Goal: Check status: Check status

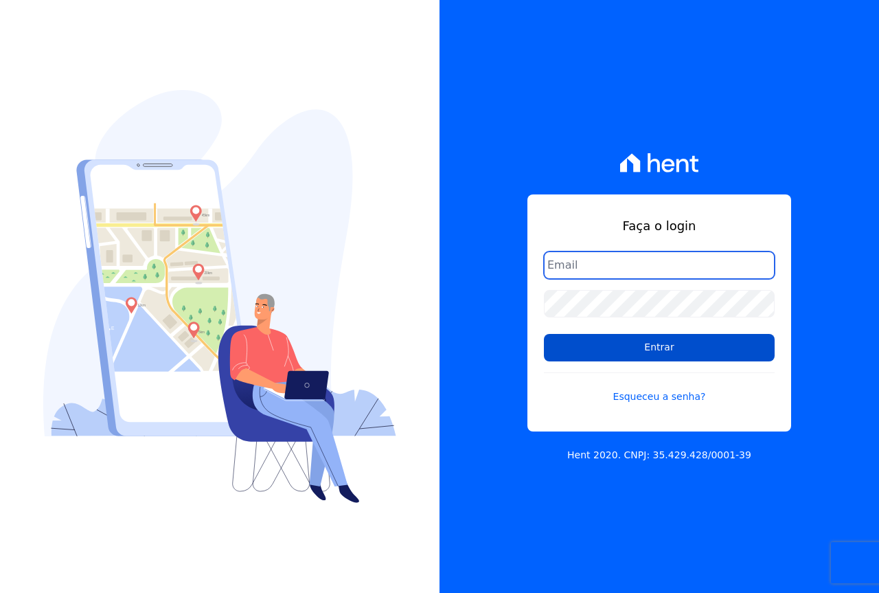
type input "[EMAIL_ADDRESS][DOMAIN_NAME]"
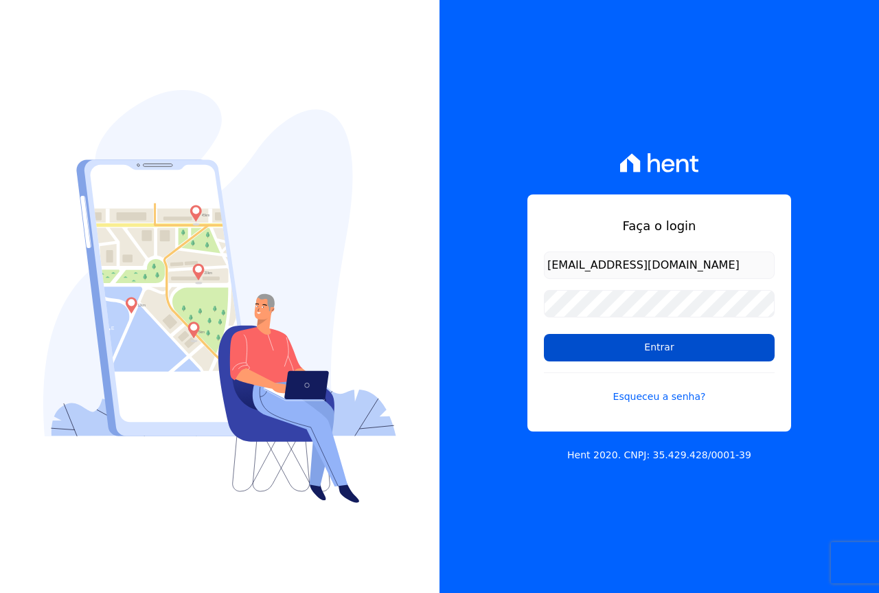
click at [597, 345] on input "Entrar" at bounding box center [659, 347] width 231 height 27
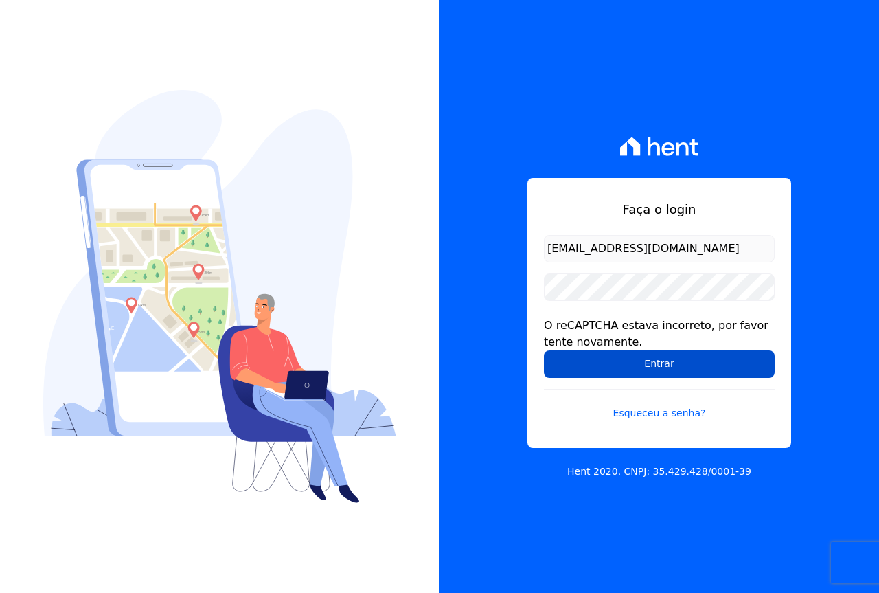
click at [657, 367] on input "Entrar" at bounding box center [659, 363] width 231 height 27
click at [689, 363] on input "Entrar" at bounding box center [659, 363] width 231 height 27
click at [622, 367] on input "Entrar" at bounding box center [659, 363] width 231 height 27
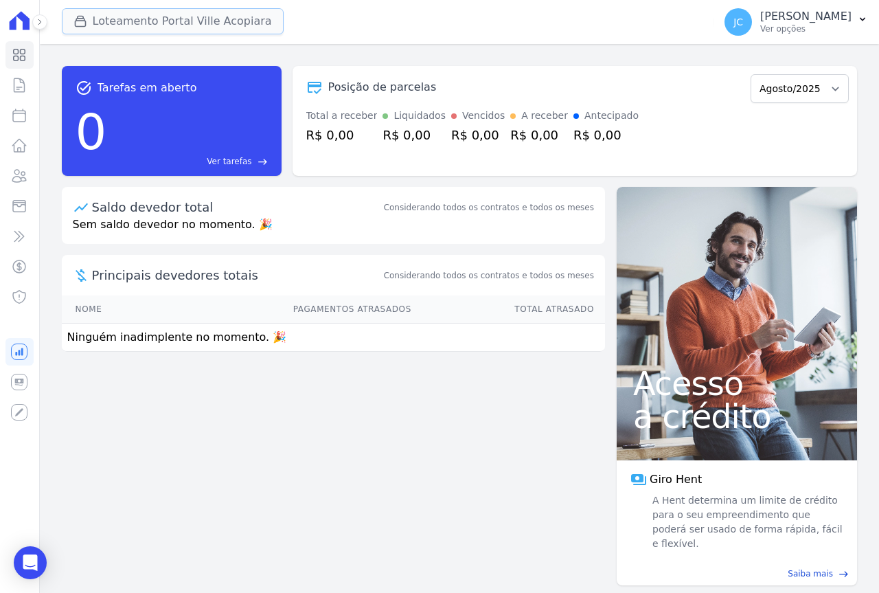
click at [130, 22] on button "Loteamento Portal Ville Acopiara" at bounding box center [173, 21] width 222 height 26
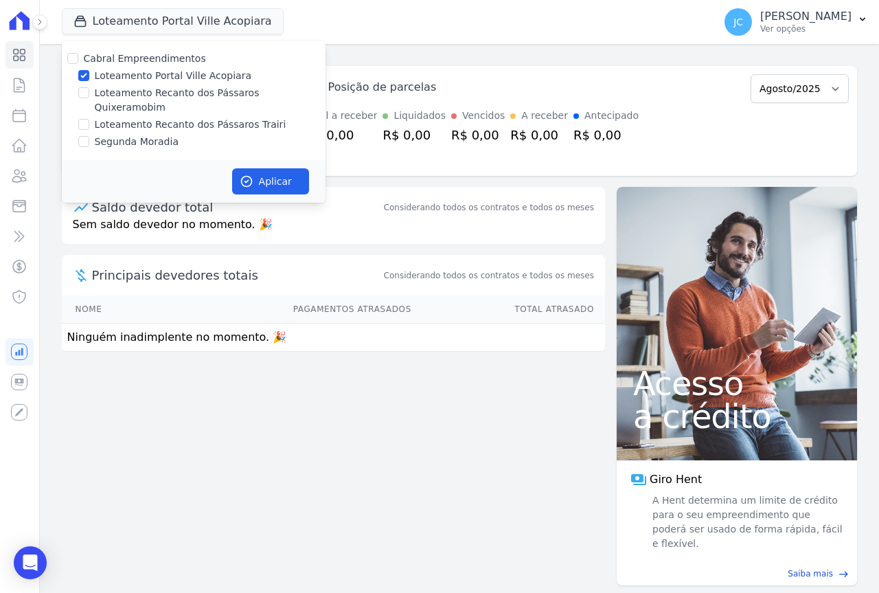
click at [132, 76] on label "Loteamento Portal Ville Acopiara" at bounding box center [173, 76] width 157 height 14
click at [89, 76] on input "Loteamento Portal Ville Acopiara" at bounding box center [83, 75] width 11 height 11
checkbox input "false"
click at [154, 88] on label "Loteamento Recanto dos Pássaros Quixeramobim" at bounding box center [210, 100] width 231 height 29
click at [89, 88] on input "Loteamento Recanto dos Pássaros Quixeramobim" at bounding box center [83, 92] width 11 height 11
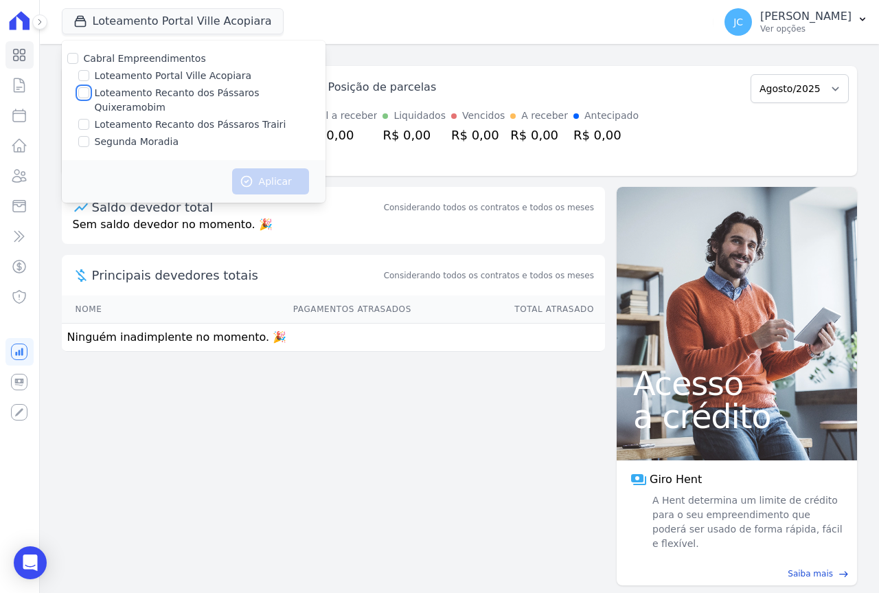
checkbox input "true"
drag, startPoint x: 264, startPoint y: 161, endPoint x: 76, endPoint y: 106, distance: 196.7
click at [266, 168] on button "Aplicar" at bounding box center [270, 181] width 77 height 26
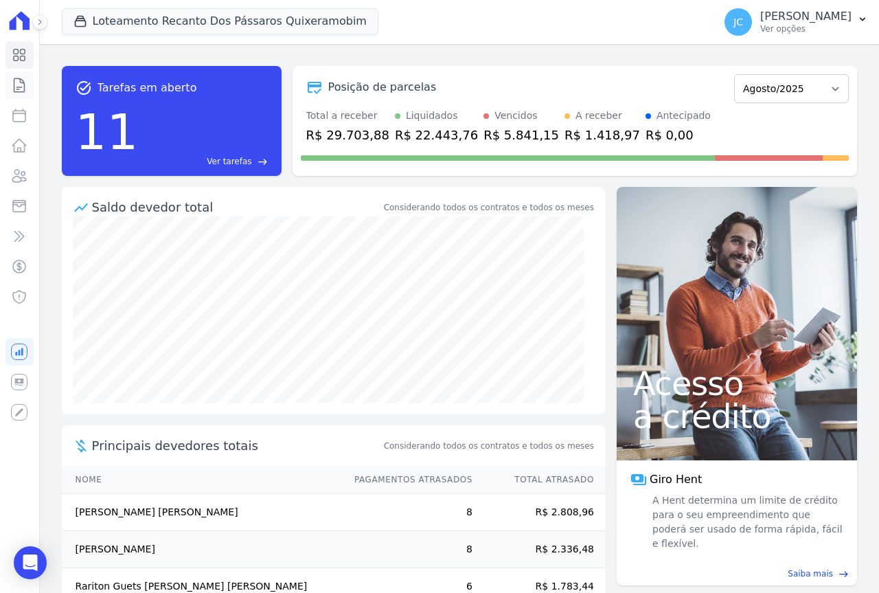
click at [19, 84] on icon at bounding box center [19, 85] width 16 height 16
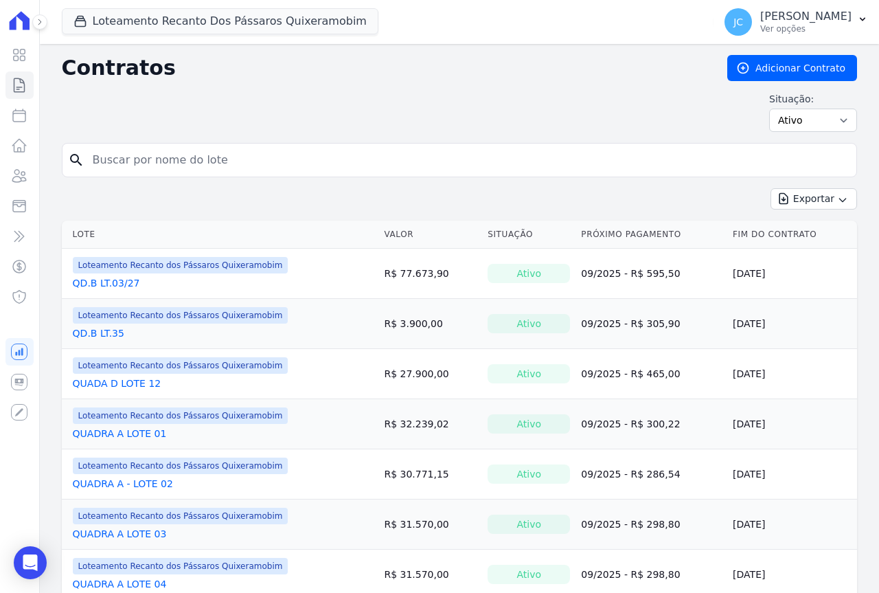
click at [137, 173] on input "search" at bounding box center [467, 159] width 766 height 27
type input "04"
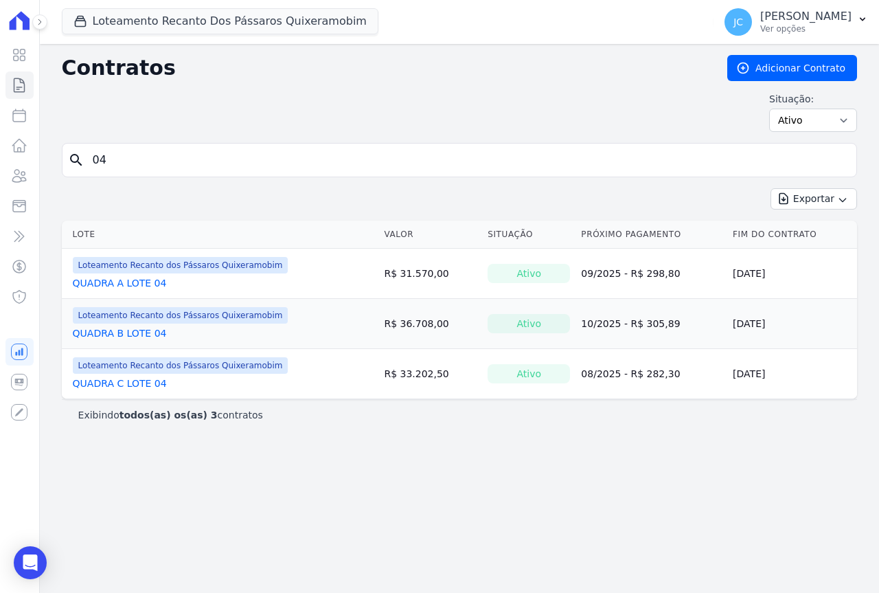
click at [139, 384] on link "QUADRA C LOTE 04" at bounding box center [120, 383] width 94 height 14
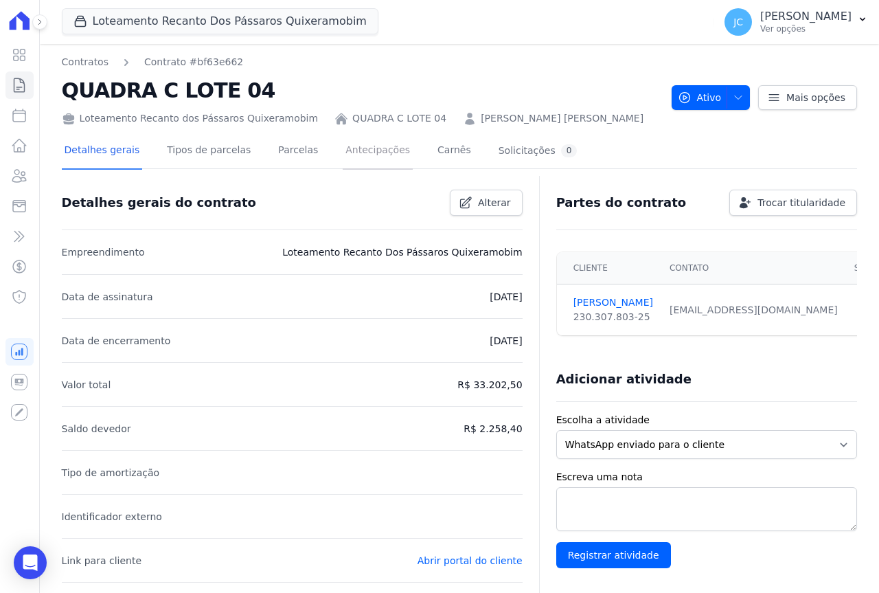
click at [343, 146] on link "Antecipações" at bounding box center [378, 151] width 70 height 36
click at [275, 154] on link "Parcelas" at bounding box center [297, 151] width 45 height 36
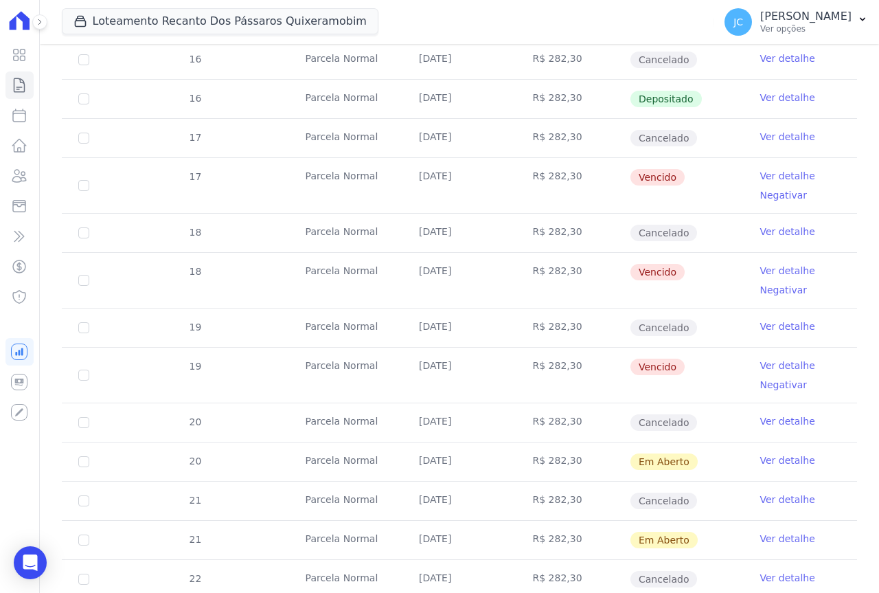
scroll to position [549, 0]
click at [770, 172] on link "Ver detalhe" at bounding box center [787, 175] width 55 height 14
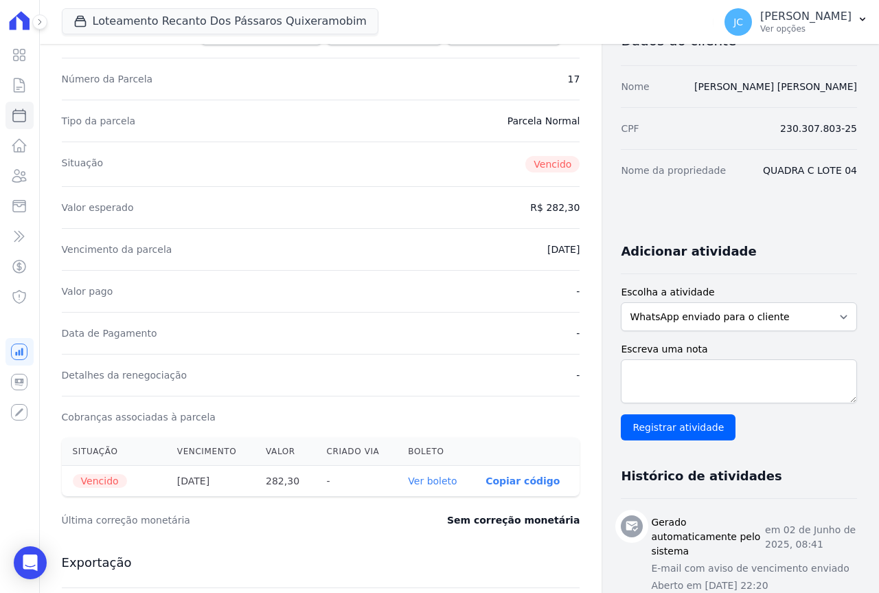
scroll to position [275, 0]
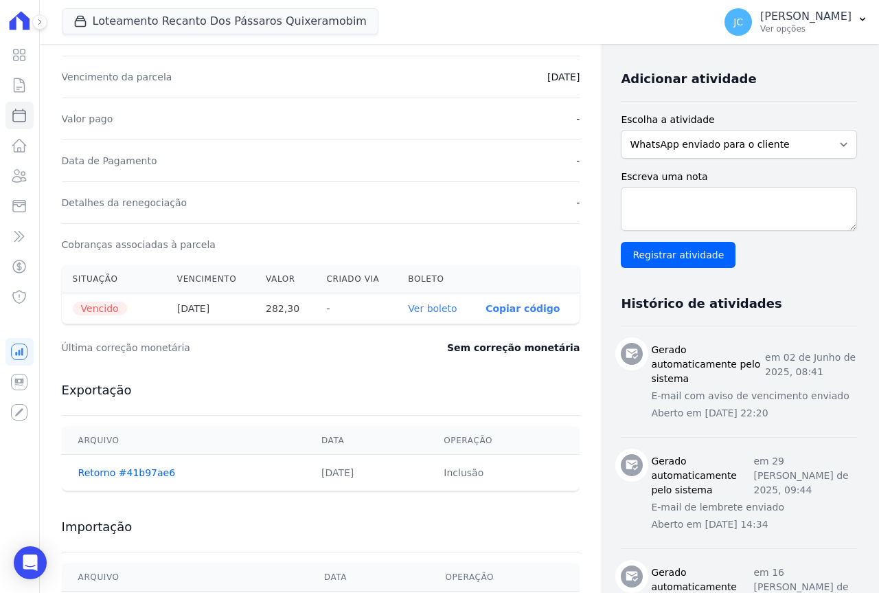
click at [408, 306] on link "Ver boleto" at bounding box center [432, 308] width 49 height 11
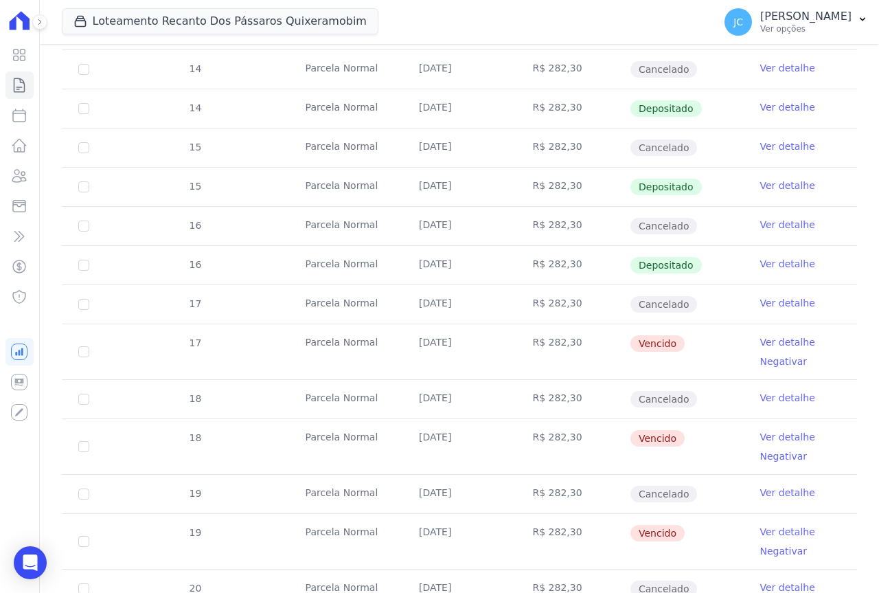
scroll to position [618, 0]
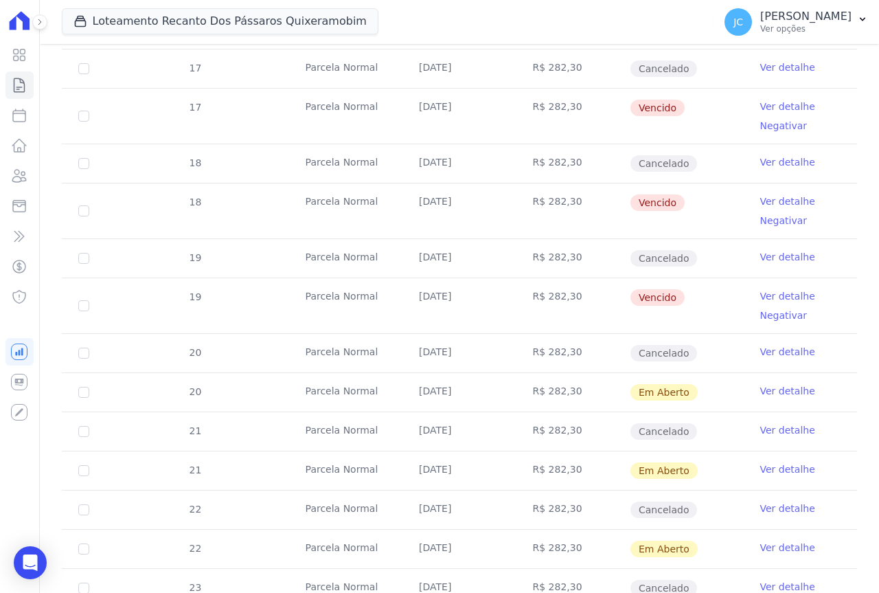
click at [767, 199] on link "Ver detalhe" at bounding box center [787, 201] width 55 height 14
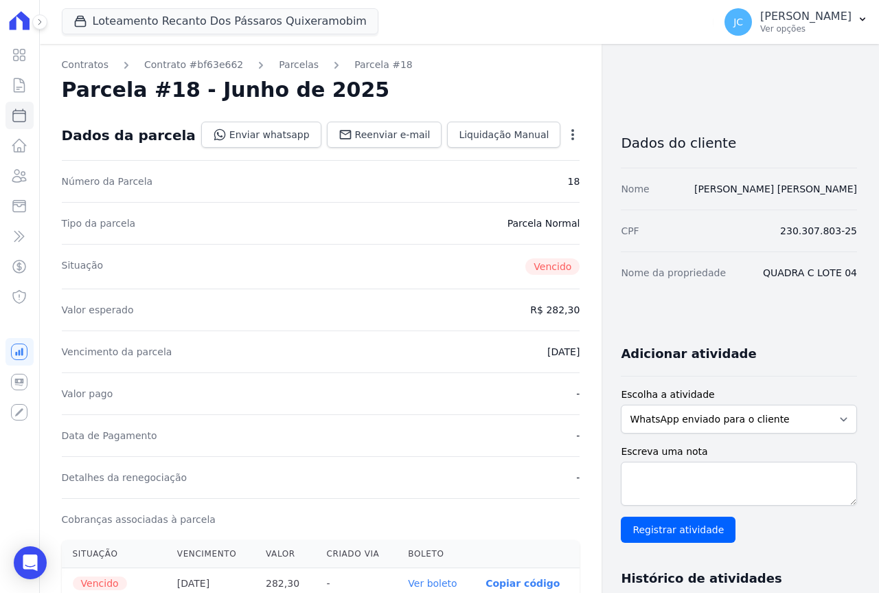
click at [408, 580] on link "Ver boleto" at bounding box center [432, 582] width 49 height 11
